Goal: Transaction & Acquisition: Obtain resource

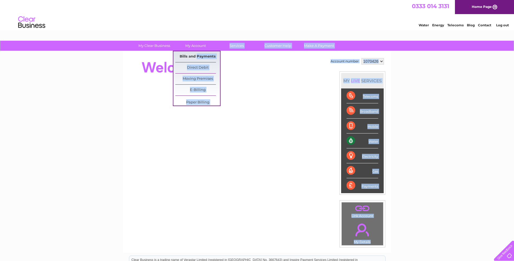
click at [198, 56] on div "My Clear Business Login Details My Details My Preferences Link Account My Accou…" at bounding box center [257, 193] width 514 height 305
click at [185, 56] on link "Bills and Payments" at bounding box center [197, 56] width 45 height 11
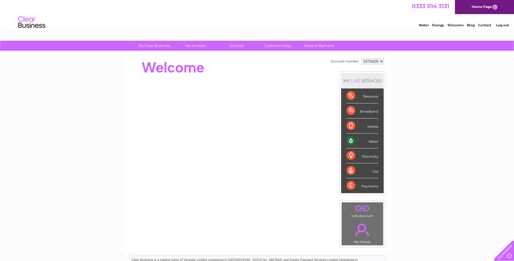
click at [92, 121] on div "My Clear Business Login Details My Details My Preferences Link Account My Accou…" at bounding box center [257, 193] width 514 height 305
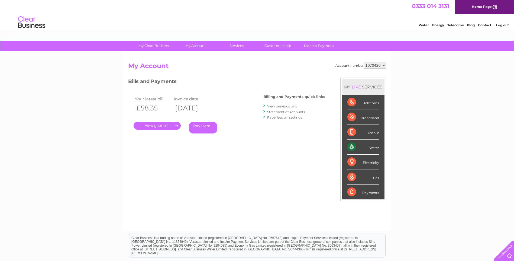
click at [154, 126] on link "." at bounding box center [157, 126] width 47 height 8
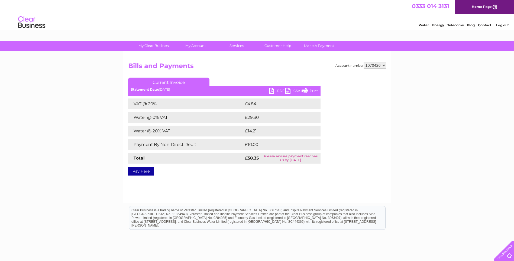
click at [273, 90] on link "PDF" at bounding box center [277, 92] width 16 height 8
